Goal: Navigation & Orientation: Find specific page/section

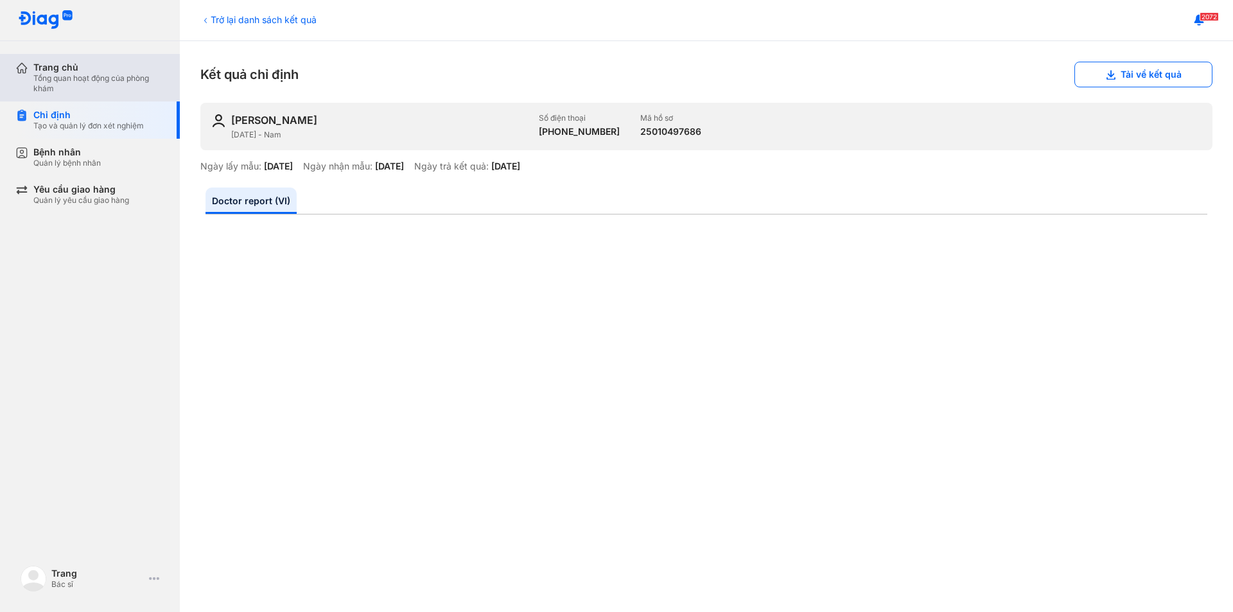
click at [83, 75] on div "Tổng quan hoạt động của phòng khám" at bounding box center [98, 83] width 131 height 21
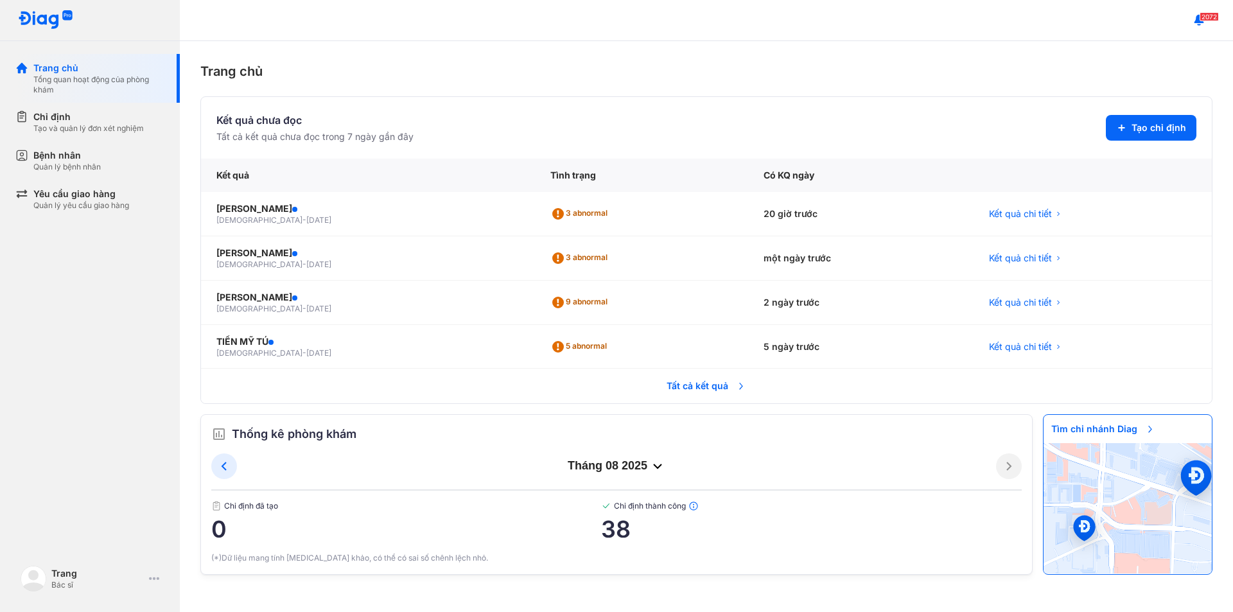
click at [713, 394] on span "Tất cả kết quả" at bounding box center [706, 386] width 95 height 28
